Goal: Information Seeking & Learning: Learn about a topic

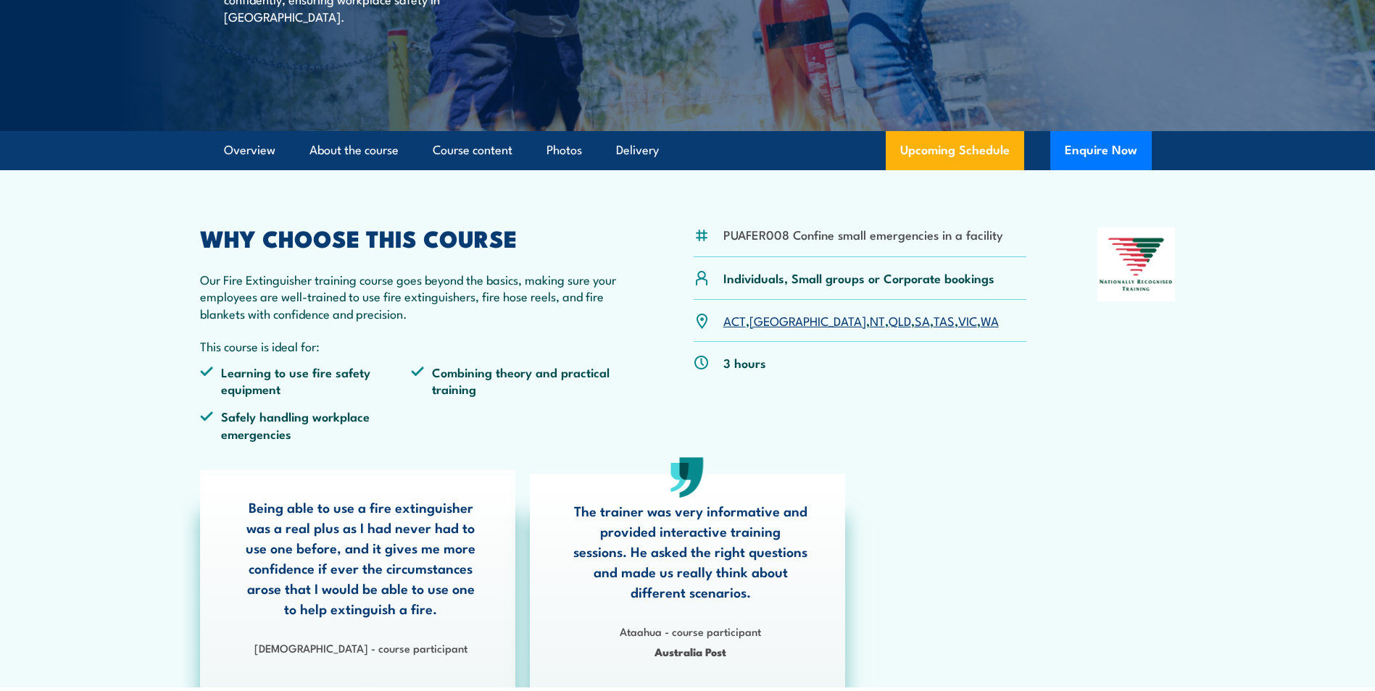
scroll to position [290, 0]
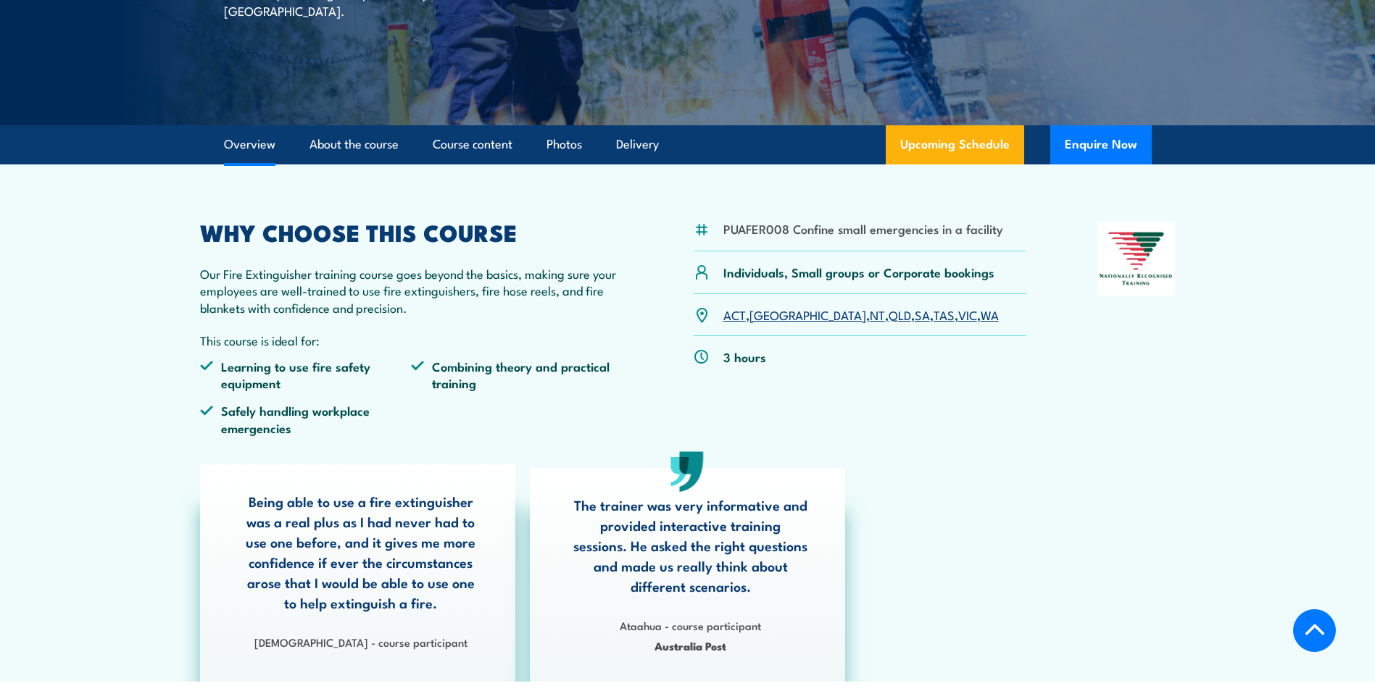
click at [915, 317] on link "SA" at bounding box center [922, 314] width 15 height 17
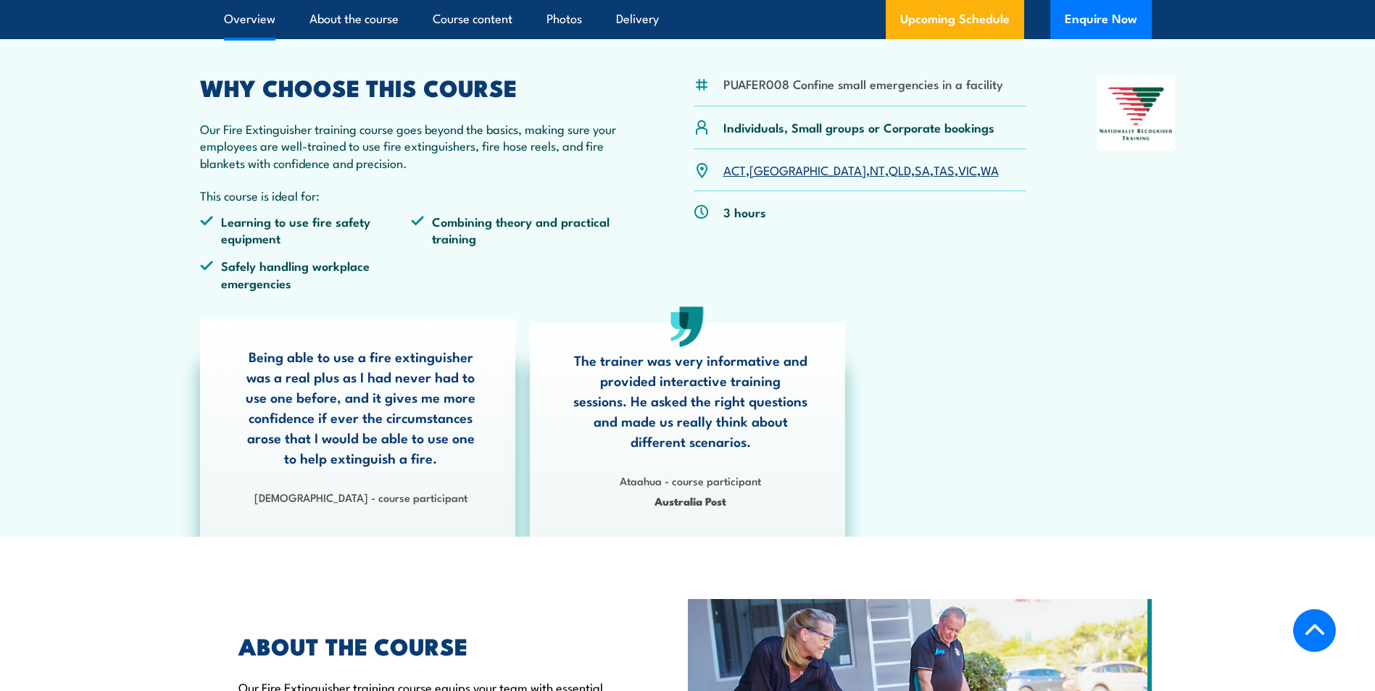
scroll to position [490, 0]
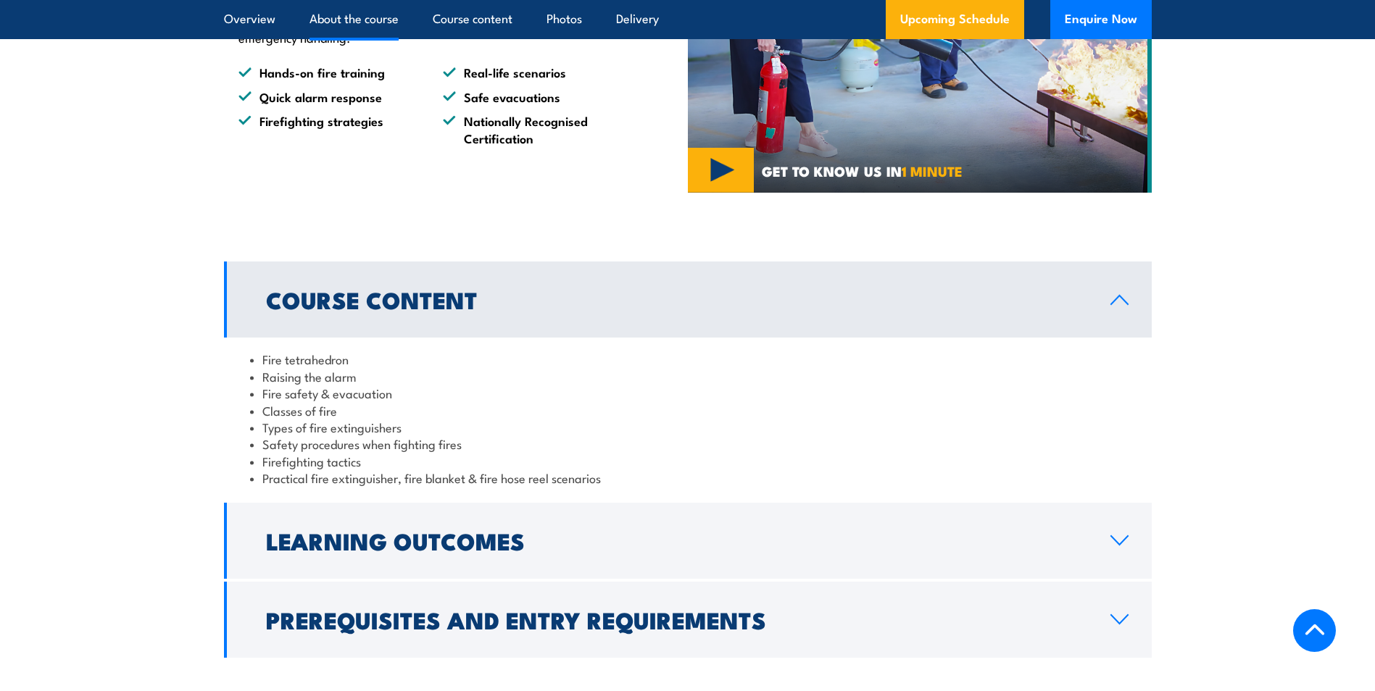
scroll to position [1128, 0]
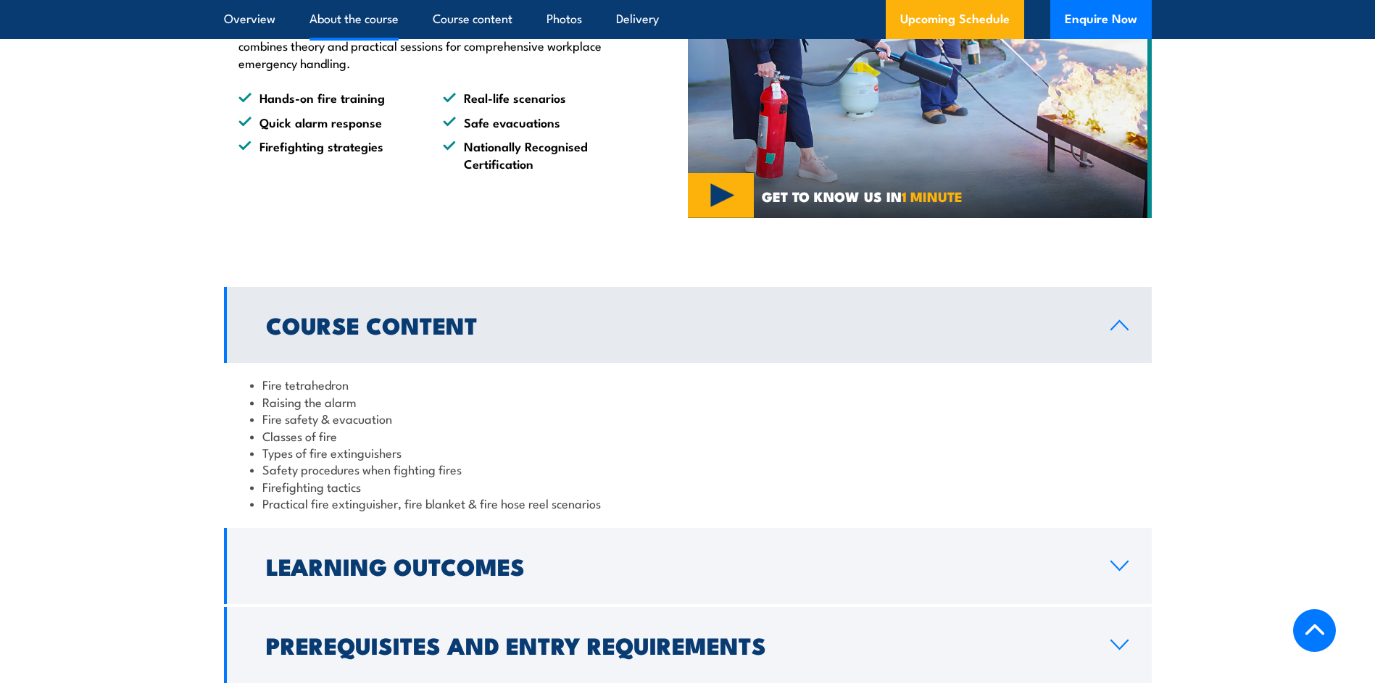
click at [1118, 333] on link "Course Content" at bounding box center [688, 325] width 928 height 76
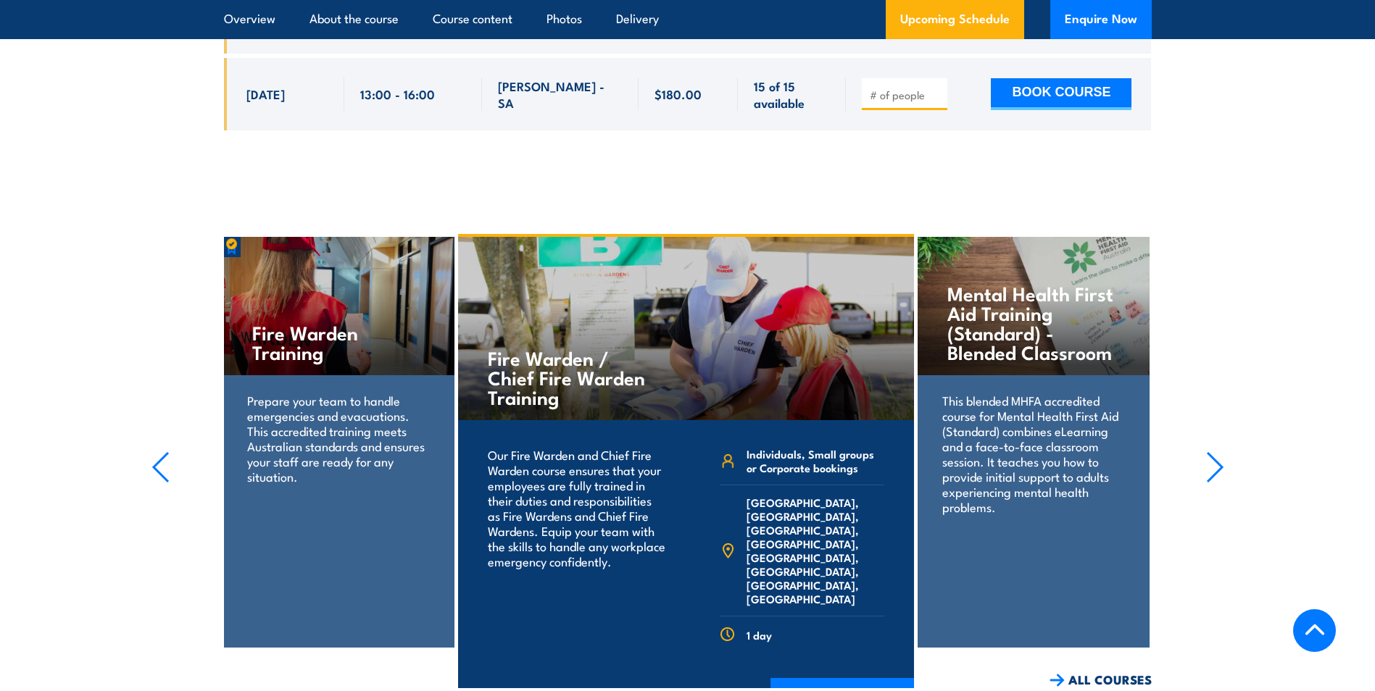
scroll to position [3229, 0]
